Goal: Obtain resource: Download file/media

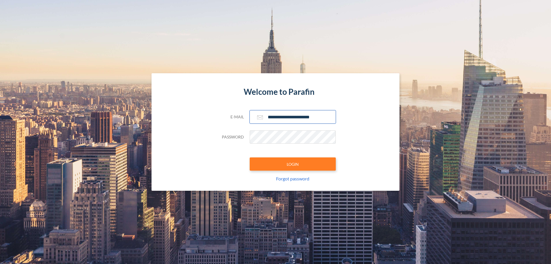
type input "**********"
click at [293, 164] on button "LOGIN" at bounding box center [293, 163] width 86 height 13
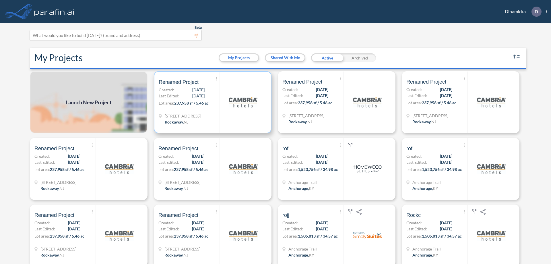
scroll to position [1, 0]
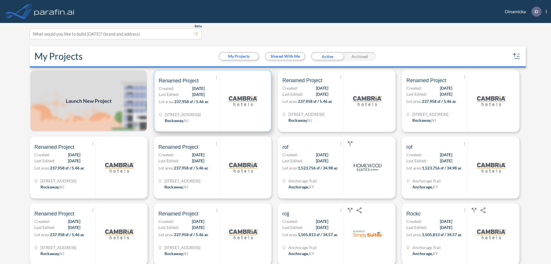
click at [212, 101] on p "Lot area: 237,958 sf / 5.46 ac" at bounding box center [189, 103] width 61 height 8
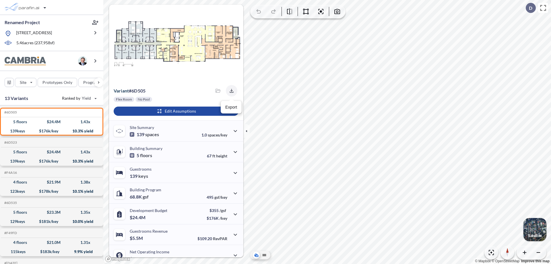
scroll to position [29, 0]
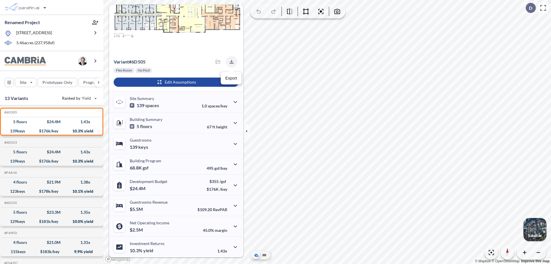
click at [230, 62] on icon "button" at bounding box center [232, 62] width 4 height 4
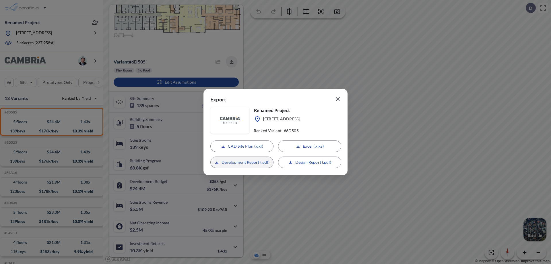
click at [242, 162] on p "Development Report (.pdf)" at bounding box center [246, 162] width 48 height 6
